Goal: Transaction & Acquisition: Purchase product/service

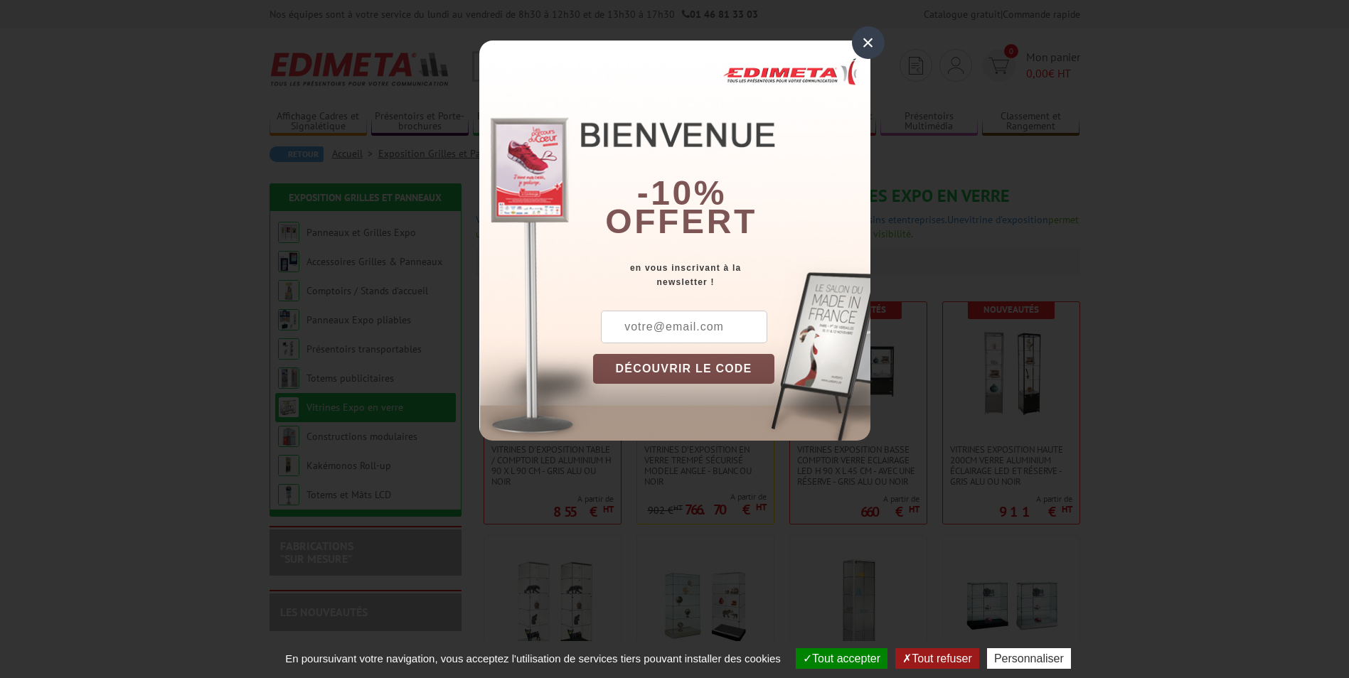
click at [653, 330] on input "text" at bounding box center [684, 327] width 166 height 33
type input "[PERSON_NAME][EMAIL_ADDRESS][DOMAIN_NAME]"
click at [673, 368] on button "DÉCOUVRIR LE CODE" at bounding box center [684, 369] width 182 height 30
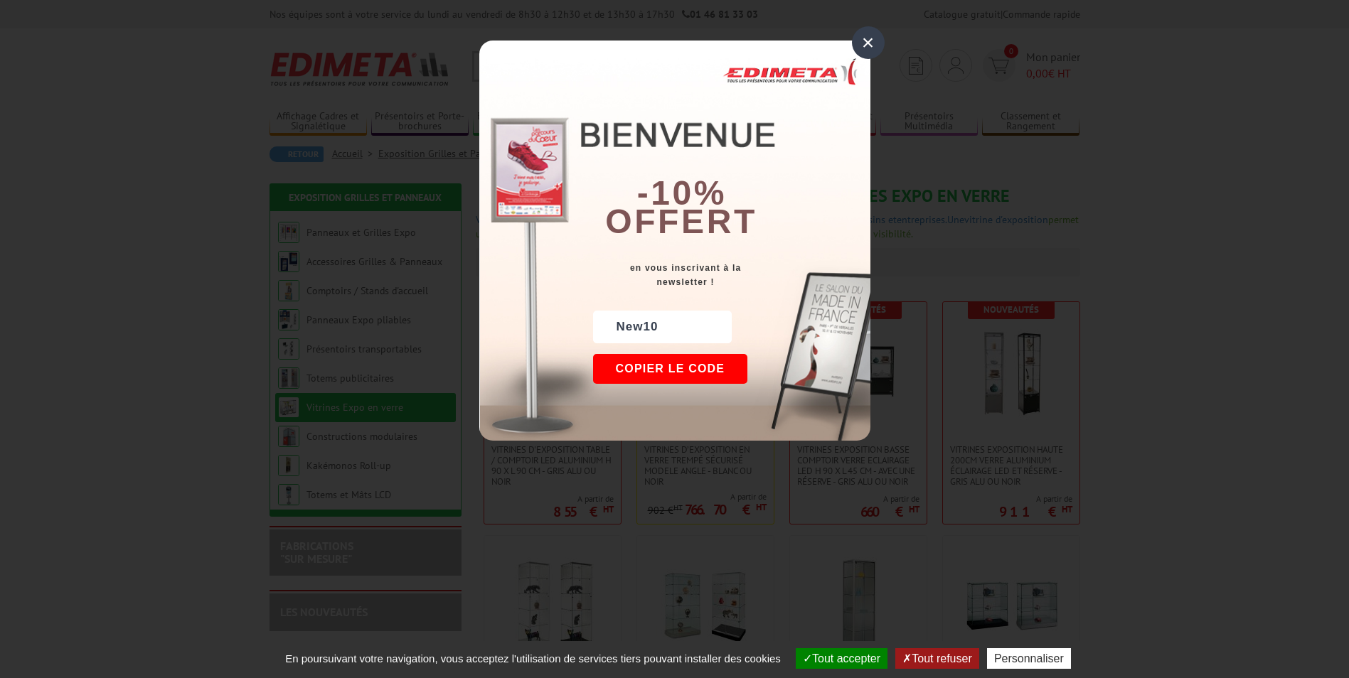
click at [872, 41] on div "×" at bounding box center [868, 42] width 33 height 33
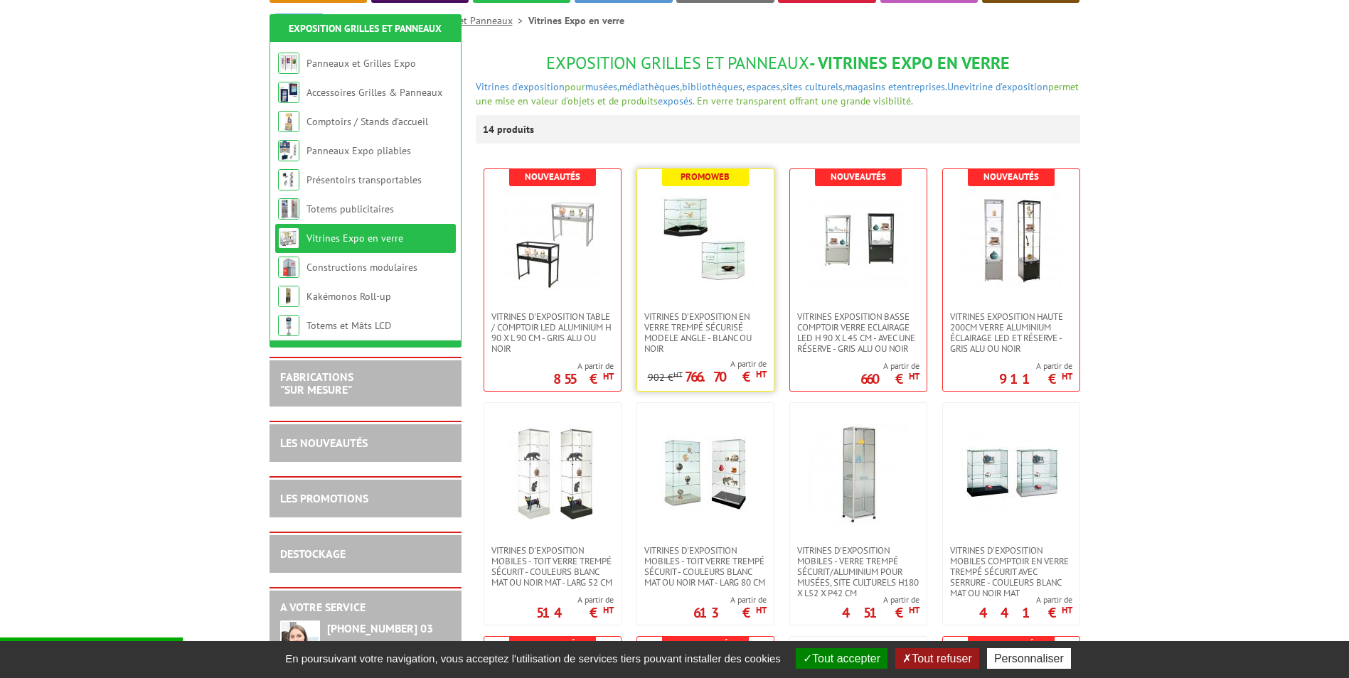
scroll to position [213, 0]
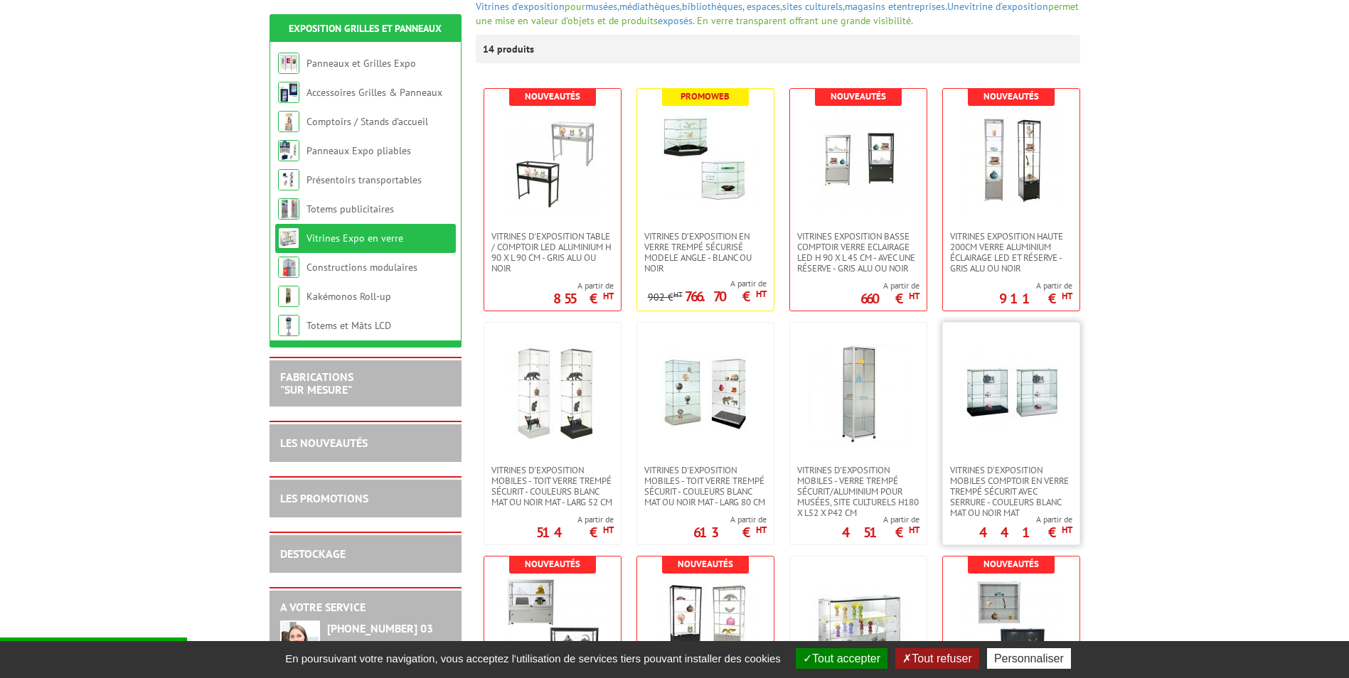
click at [1009, 412] on img at bounding box center [1011, 394] width 100 height 100
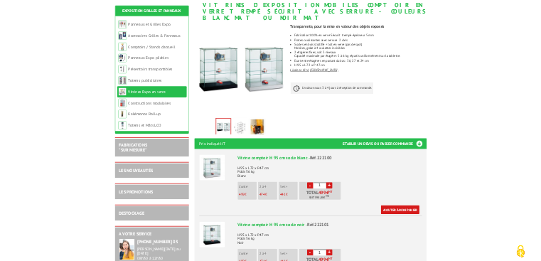
scroll to position [213, 0]
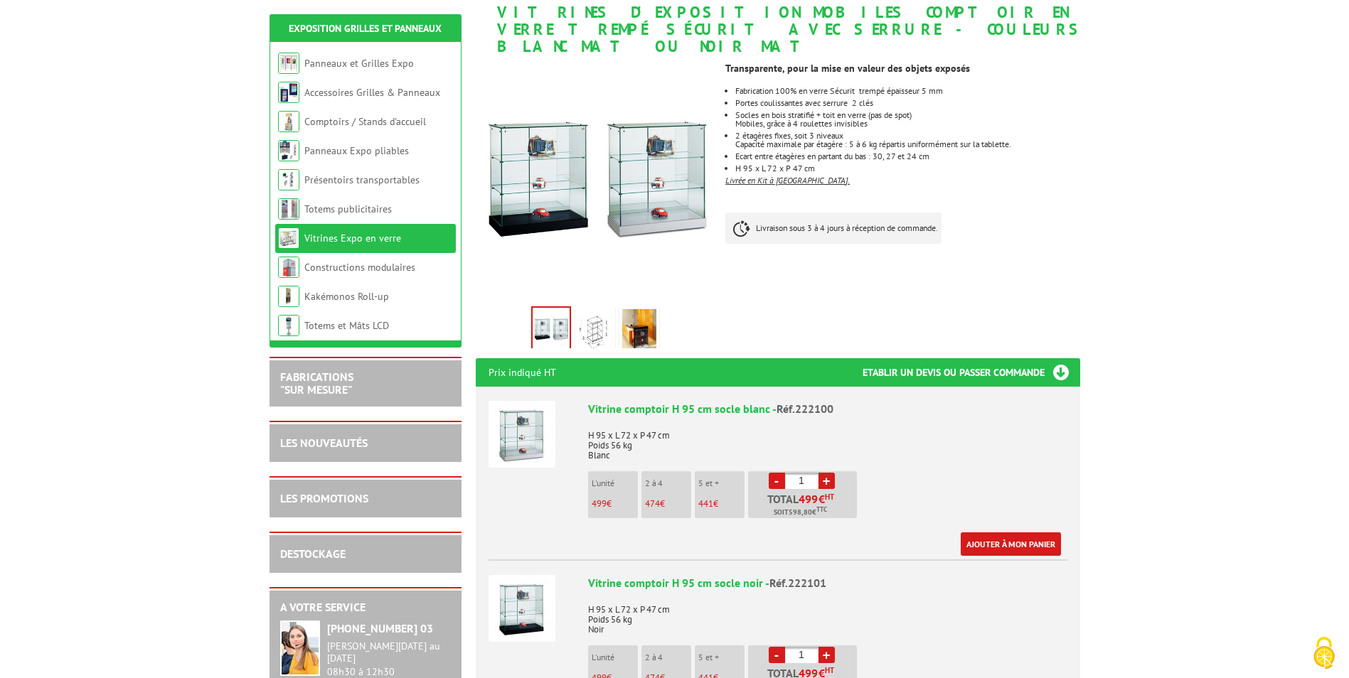
click at [828, 473] on link "+" at bounding box center [826, 481] width 16 height 16
type input "2"
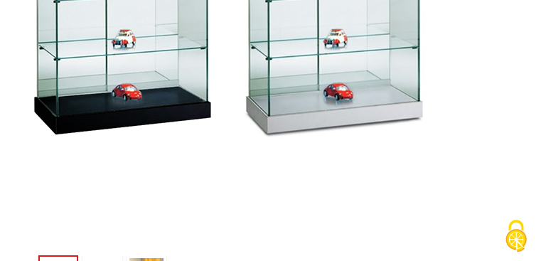
scroll to position [523, 0]
